Goal: Transaction & Acquisition: Purchase product/service

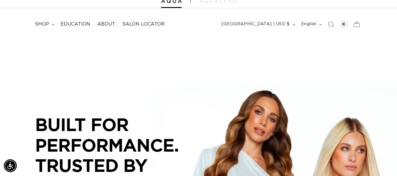
scroll to position [34, 0]
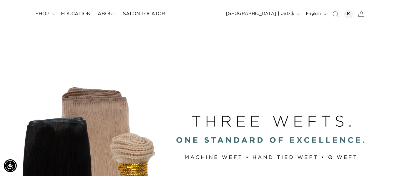
click at [44, 14] on div "Close dialog UNLOCK 10% OFF YOUR FIRST ORDER! Join our Pro List to be the first…" at bounding box center [201, 88] width 402 height 176
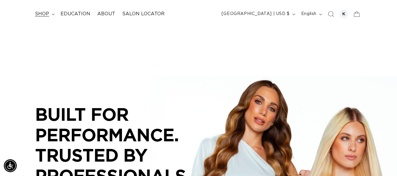
scroll to position [0, 356]
click at [47, 13] on span "shop" at bounding box center [42, 14] width 14 height 6
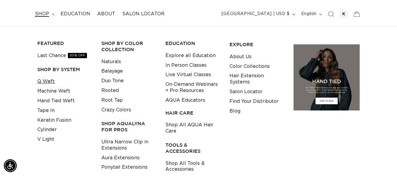
click at [46, 81] on link "Q Weft" at bounding box center [45, 82] width 17 height 10
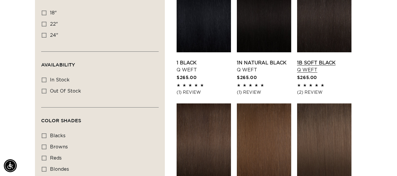
scroll to position [0, 711]
click at [46, 34] on icon at bounding box center [44, 35] width 5 height 5
click at [46, 34] on input "24" 24" (5 products)" at bounding box center [44, 35] width 5 height 5
checkbox input "true"
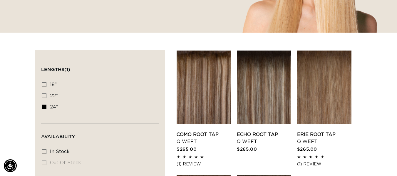
scroll to position [0, 711]
click at [43, 84] on icon at bounding box center [44, 84] width 5 height 5
click at [43, 84] on input "18" 18" (5 products)" at bounding box center [44, 84] width 5 height 5
checkbox input "true"
click at [45, 107] on icon at bounding box center [44, 107] width 5 height 5
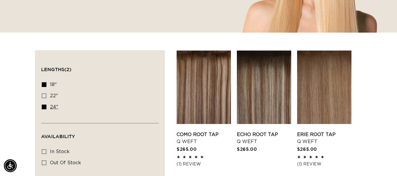
click at [45, 107] on input "24" 24" (5 products)" at bounding box center [44, 107] width 5 height 5
checkbox input "false"
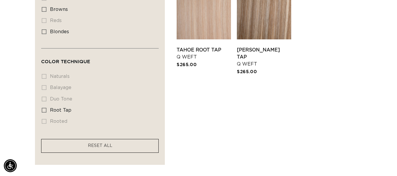
click at [44, 76] on li "naturals naturals (0 products)" at bounding box center [98, 76] width 113 height 11
click at [54, 142] on facet-remove "RESET ALL" at bounding box center [100, 146] width 118 height 14
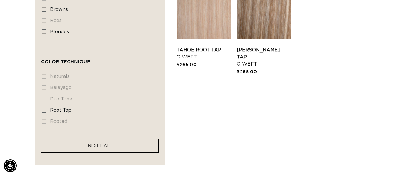
click at [129, 144] on facet-remove "RESET ALL" at bounding box center [100, 146] width 118 height 14
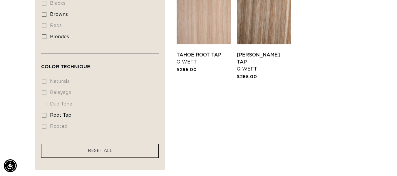
scroll to position [0, 356]
click at [149, 145] on facet-remove "RESET ALL" at bounding box center [100, 151] width 118 height 14
click at [111, 150] on span "RESET ALL" at bounding box center [100, 151] width 24 height 4
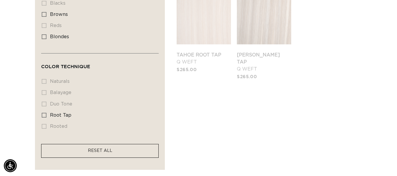
click at [109, 151] on span "RESET ALL" at bounding box center [100, 151] width 24 height 4
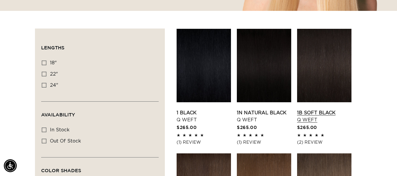
click at [326, 109] on link "1B Soft Black Q Weft" at bounding box center [324, 116] width 54 height 14
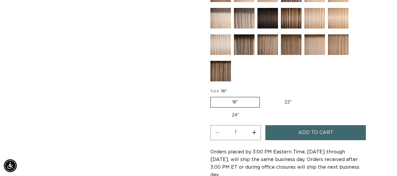
scroll to position [293, 0]
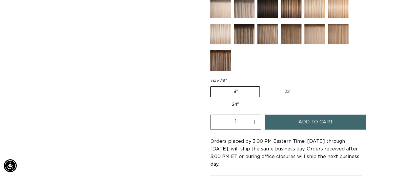
drag, startPoint x: 400, startPoint y: 15, endPoint x: 402, endPoint y: 39, distance: 24.5
click at [234, 104] on label "24" Variant sold out or unavailable" at bounding box center [236, 105] width 50 height 10
click at [316, 86] on input "24" Variant sold out or unavailable" at bounding box center [316, 85] width 0 height 0
radio input "true"
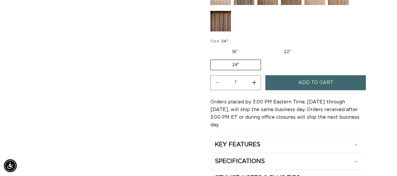
click at [342, 82] on button "Add to cart" at bounding box center [316, 82] width 101 height 15
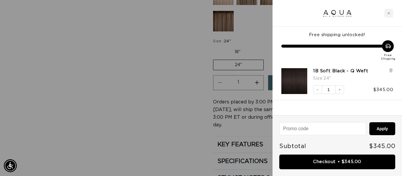
scroll to position [0, 720]
click at [157, 64] on div at bounding box center [201, 88] width 402 height 176
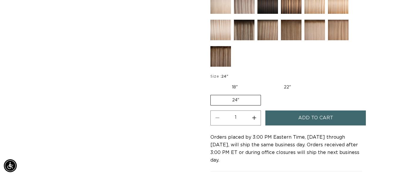
scroll to position [0, 711]
click at [254, 120] on button "Increase quantity for 1B Soft Black - Q Weft" at bounding box center [254, 118] width 13 height 15
type input "2"
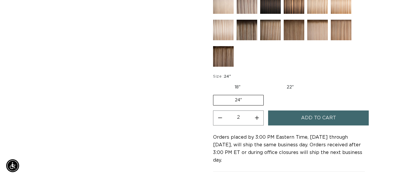
scroll to position [0, 0]
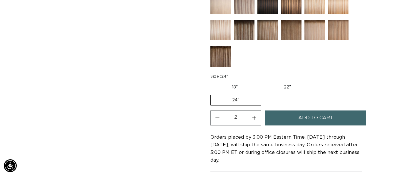
click at [338, 117] on button "Add to cart" at bounding box center [316, 118] width 101 height 15
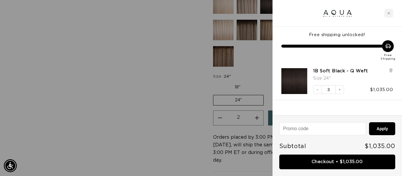
scroll to position [0, 360]
click at [315, 93] on button "Decrease quantity" at bounding box center [317, 89] width 9 height 9
click at [317, 91] on icon "Decrease quantity" at bounding box center [318, 90] width 4 height 4
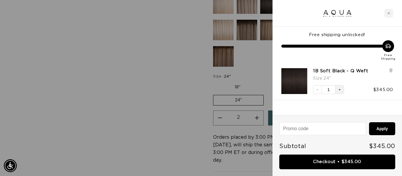
click at [340, 89] on icon "Increase quantity" at bounding box center [340, 90] width 4 height 4
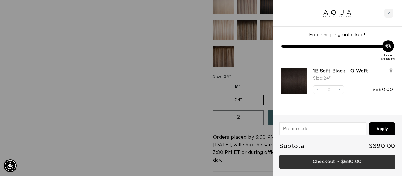
click at [340, 162] on link "Checkout • $690.00" at bounding box center [337, 162] width 116 height 15
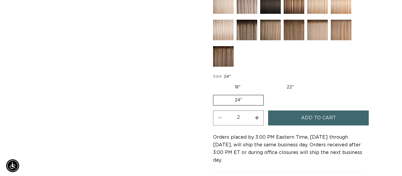
scroll to position [0, 356]
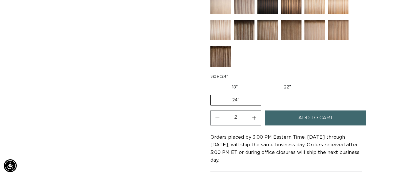
click at [287, 119] on button "Add to cart" at bounding box center [316, 118] width 101 height 15
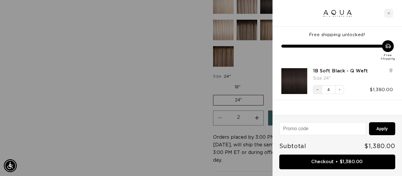
scroll to position [0, 0]
click at [317, 92] on button "Decrease quantity" at bounding box center [317, 89] width 9 height 9
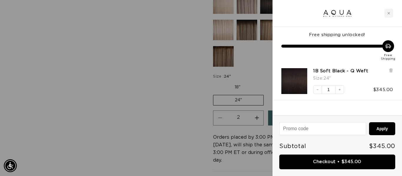
scroll to position [0, 720]
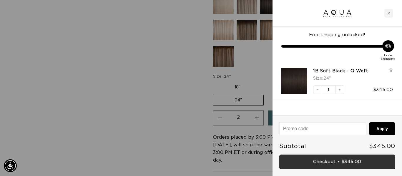
click at [353, 163] on link "Checkout • $345.00" at bounding box center [337, 162] width 116 height 15
